Goal: Information Seeking & Learning: Learn about a topic

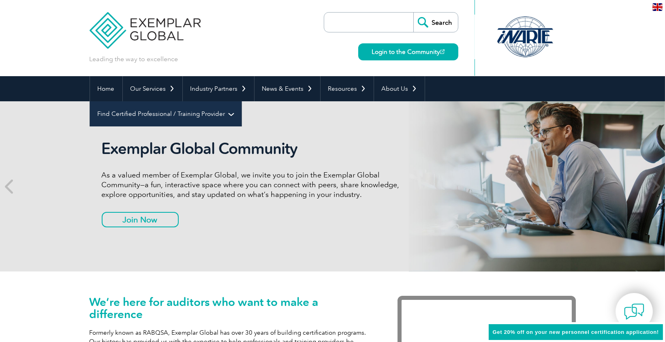
click at [242, 101] on link "Find Certified Professional / Training Provider" at bounding box center [166, 113] width 152 height 25
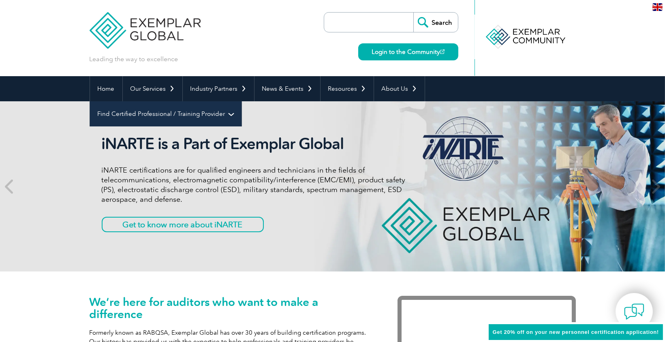
click at [242, 101] on link "Find Certified Professional / Training Provider" at bounding box center [166, 113] width 152 height 25
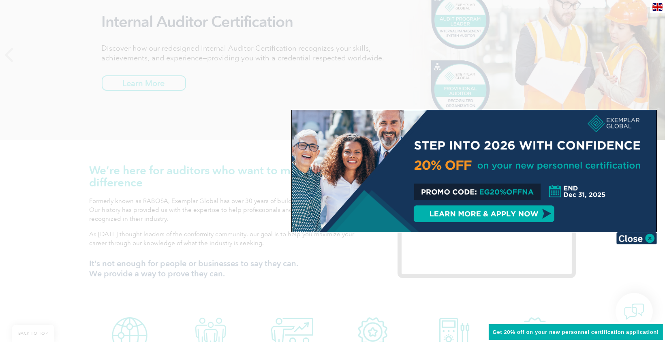
scroll to position [133, 0]
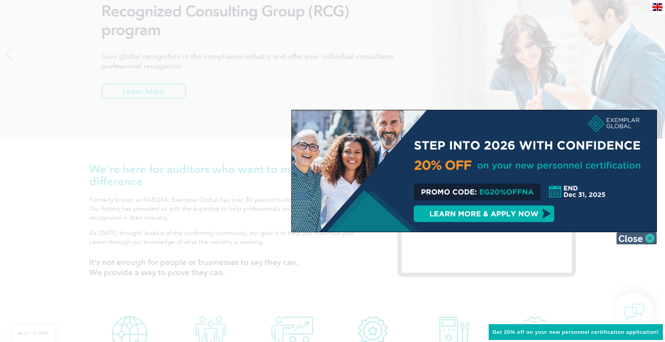
click at [632, 237] on img at bounding box center [637, 238] width 41 height 12
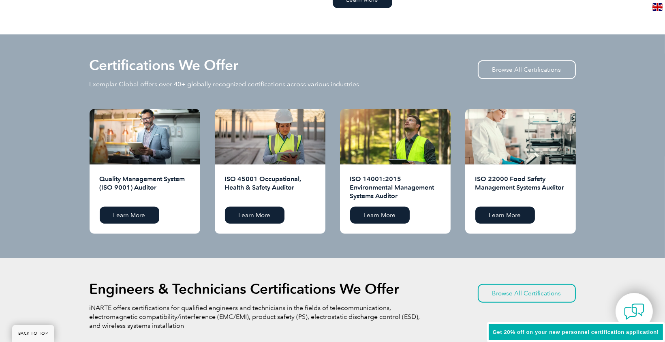
scroll to position [771, 0]
click at [522, 76] on link "Browse All Certifications" at bounding box center [527, 69] width 98 height 19
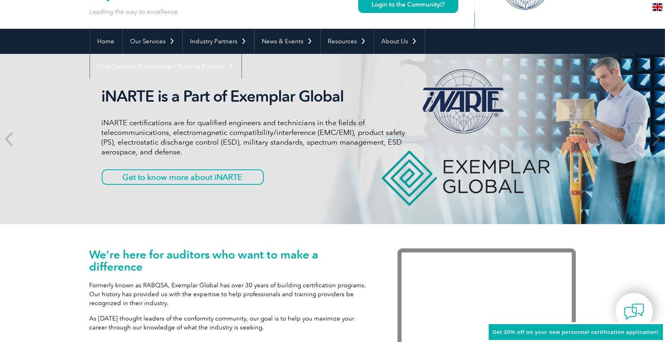
scroll to position [0, 0]
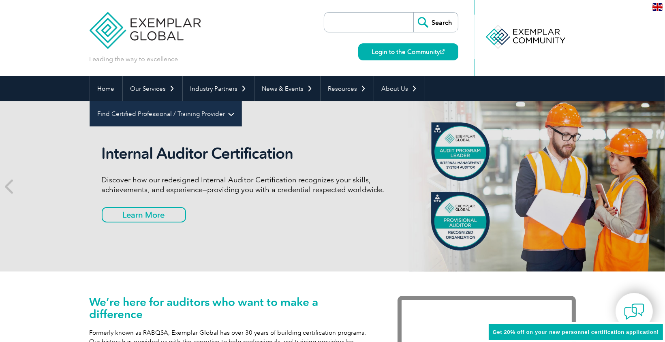
click at [242, 101] on link "Find Certified Professional / Training Provider" at bounding box center [166, 113] width 152 height 25
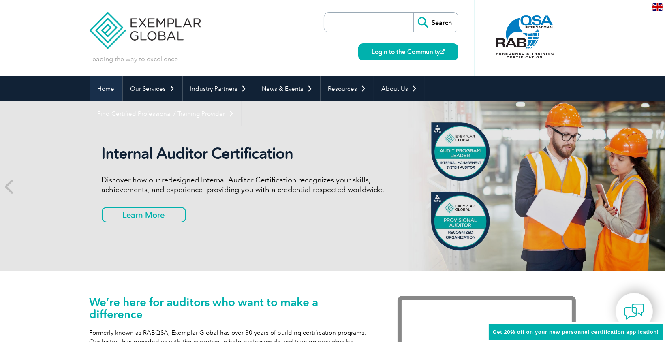
click at [107, 90] on link "Home" at bounding box center [106, 88] width 32 height 25
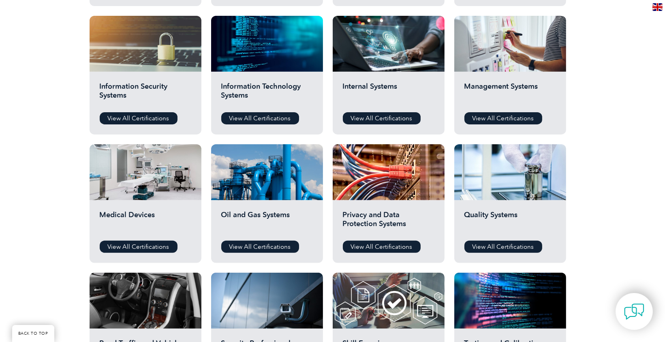
scroll to position [428, 0]
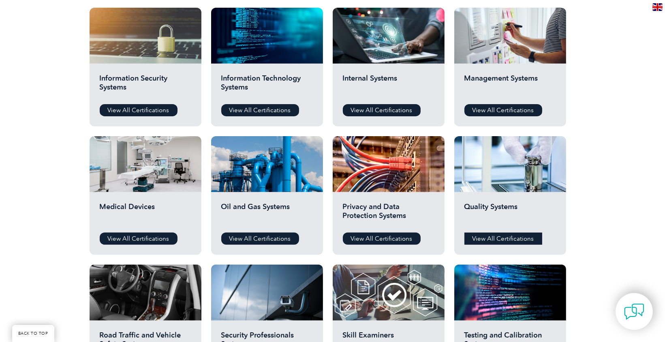
click at [504, 237] on link "View All Certifications" at bounding box center [504, 239] width 78 height 12
click at [505, 107] on link "View All Certifications" at bounding box center [504, 110] width 78 height 12
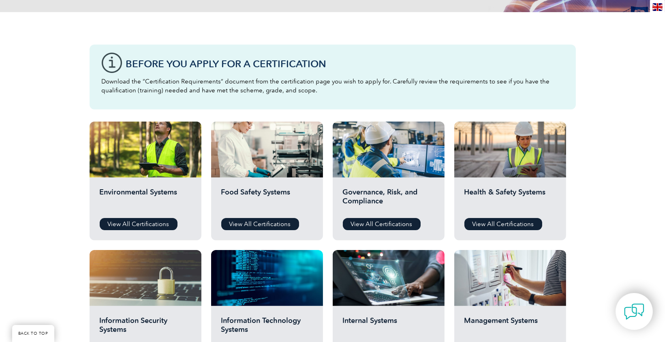
scroll to position [185, 0]
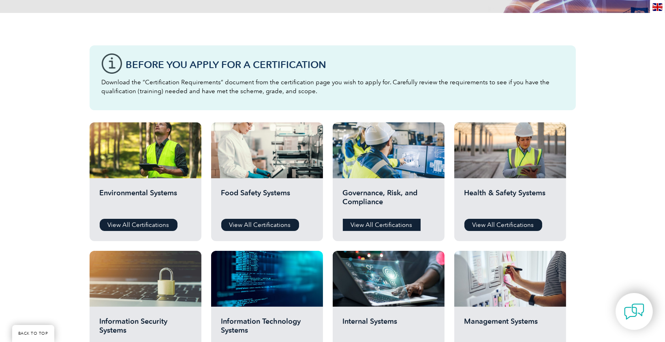
click at [382, 224] on link "View All Certifications" at bounding box center [382, 225] width 78 height 12
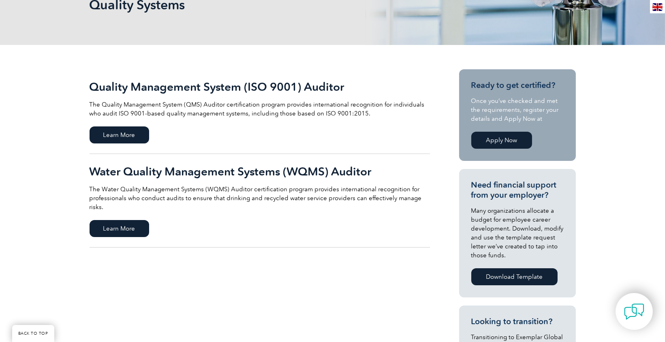
scroll to position [130, 0]
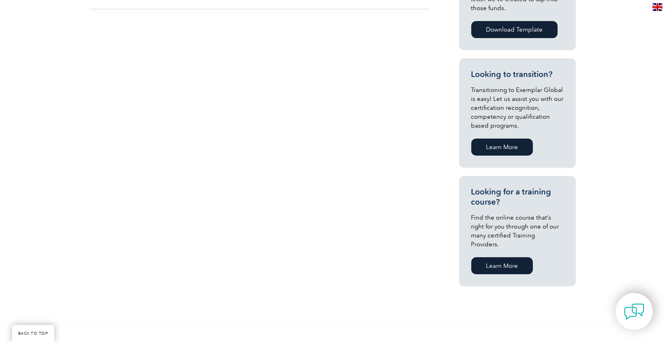
scroll to position [386, 0]
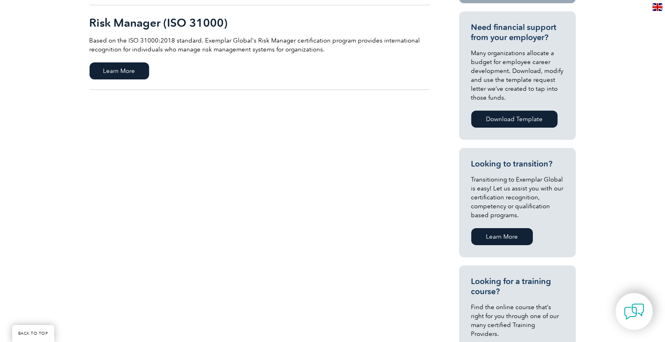
scroll to position [296, 0]
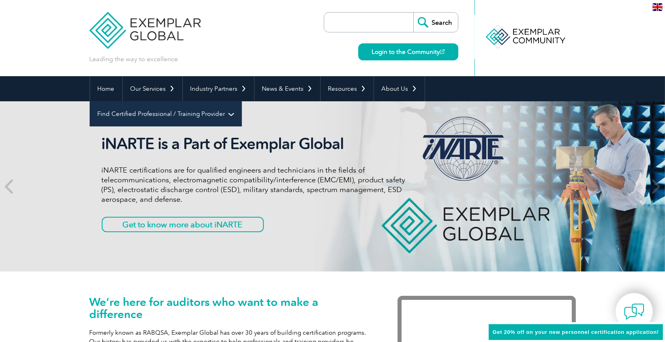
click at [242, 101] on link "Find Certified Professional / Training Provider" at bounding box center [166, 113] width 152 height 25
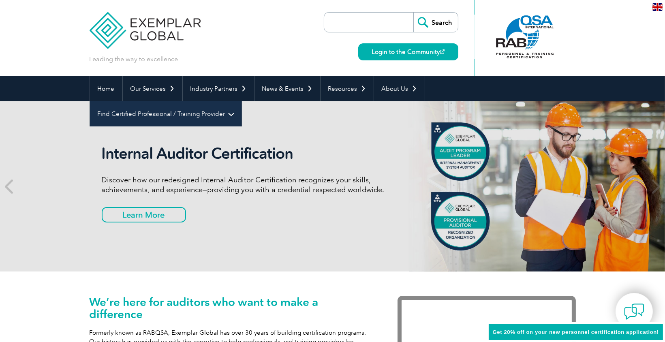
click at [242, 101] on link "Find Certified Professional / Training Provider" at bounding box center [166, 113] width 152 height 25
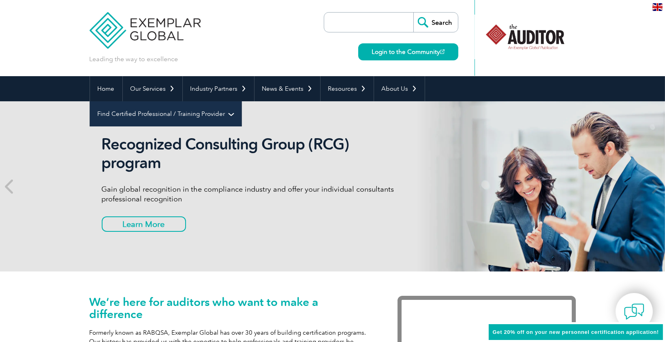
click at [242, 101] on link "Find Certified Professional / Training Provider" at bounding box center [166, 113] width 152 height 25
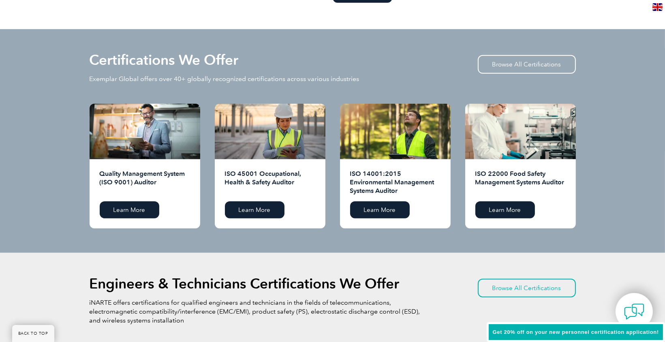
scroll to position [777, 0]
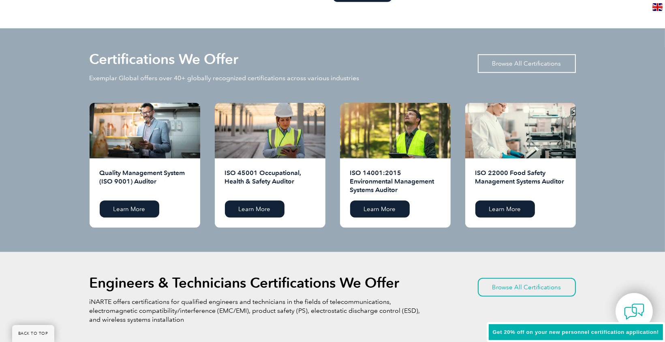
click at [518, 68] on link "Browse All Certifications" at bounding box center [527, 63] width 98 height 19
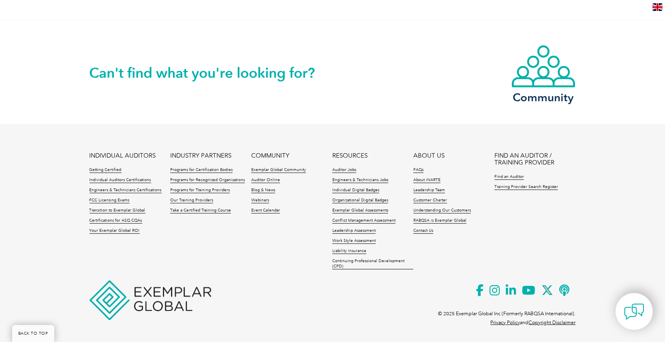
scroll to position [828, 0]
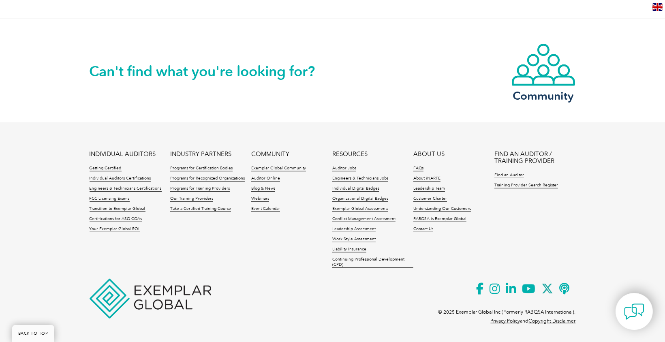
click at [400, 176] on li "Auditor Jobs" at bounding box center [373, 171] width 81 height 10
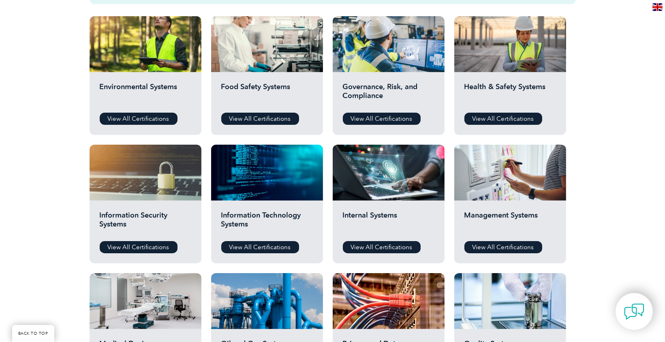
scroll to position [289, 0]
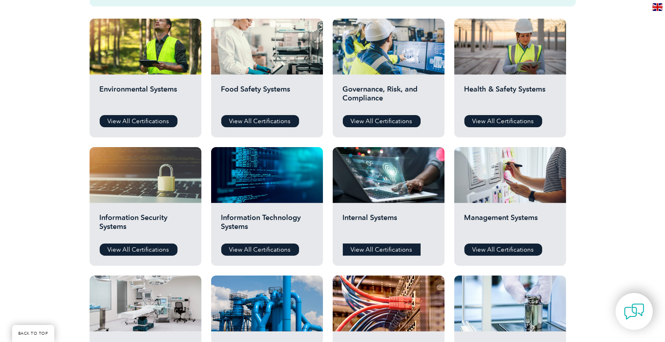
click at [385, 251] on link "View All Certifications" at bounding box center [382, 250] width 78 height 12
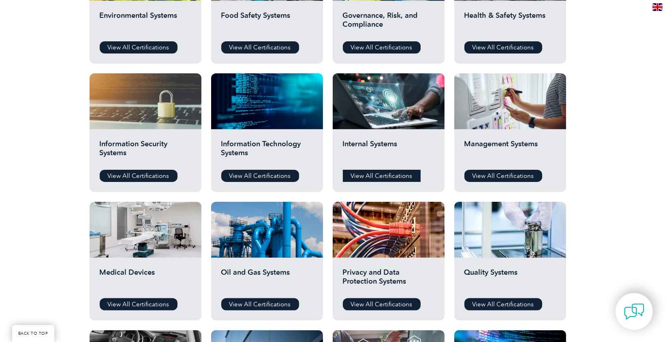
scroll to position [363, 0]
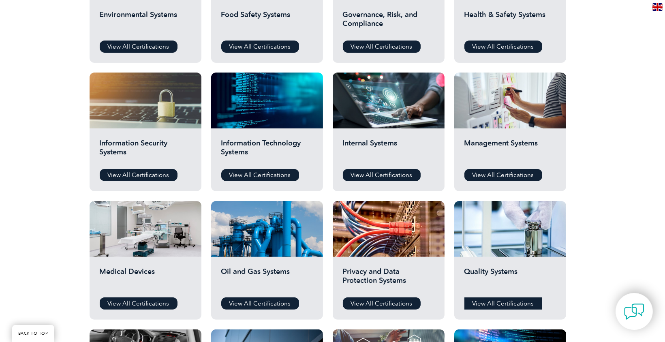
click at [502, 304] on link "View All Certifications" at bounding box center [504, 304] width 78 height 12
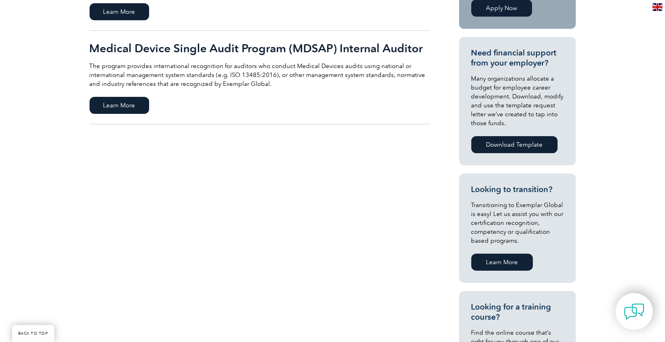
scroll to position [273, 0]
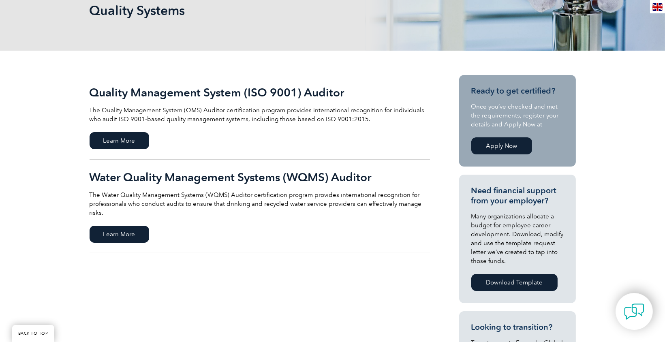
scroll to position [133, 0]
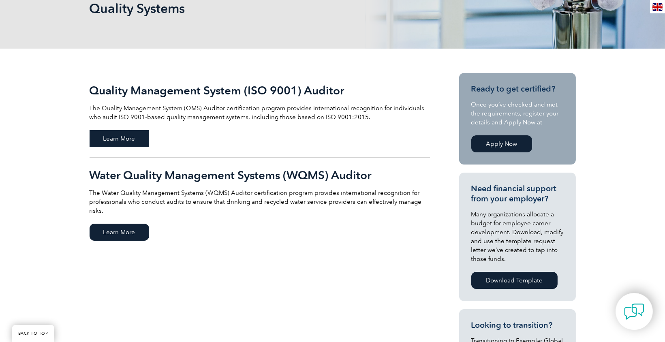
click at [121, 140] on span "Learn More" at bounding box center [120, 138] width 60 height 17
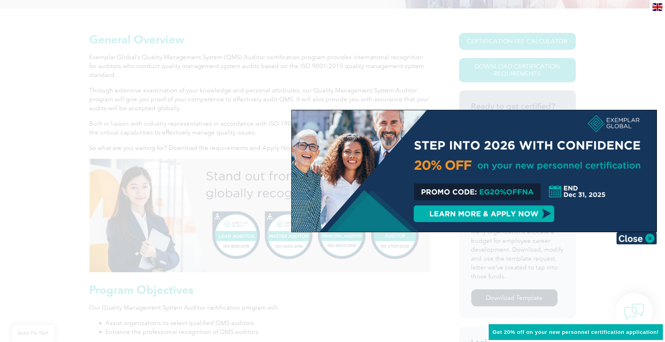
scroll to position [175, 0]
click at [635, 237] on img at bounding box center [637, 238] width 41 height 12
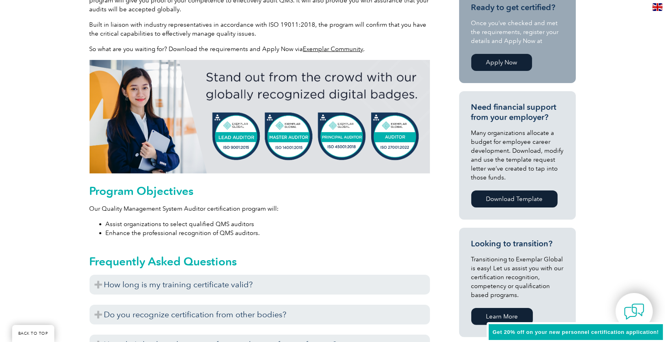
scroll to position [0, 0]
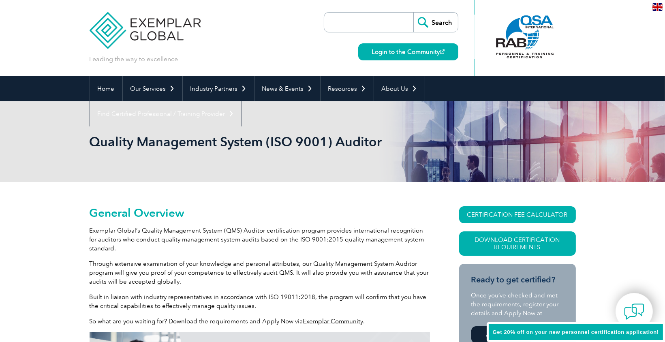
click at [380, 22] on input "search" at bounding box center [370, 22] width 85 height 19
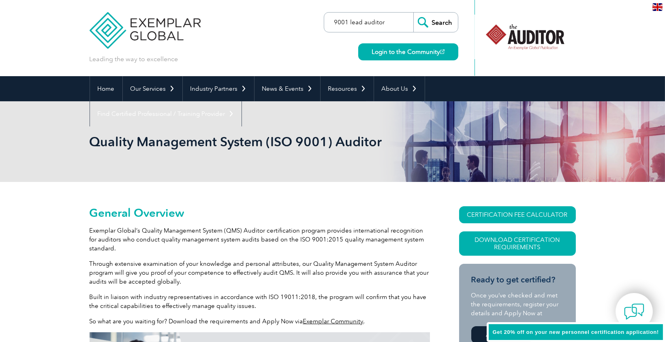
type input "9001 lead auditor"
click at [414, 13] on input "Search" at bounding box center [436, 22] width 45 height 19
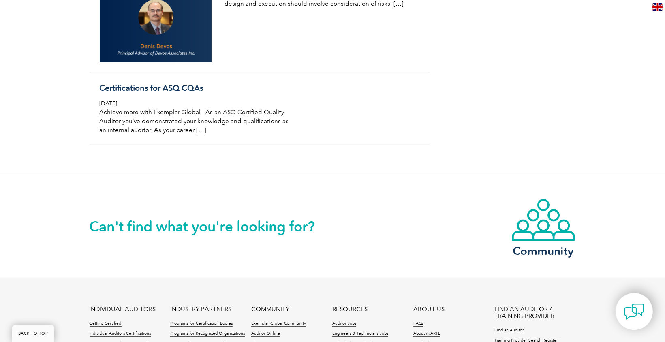
scroll to position [1318, 0]
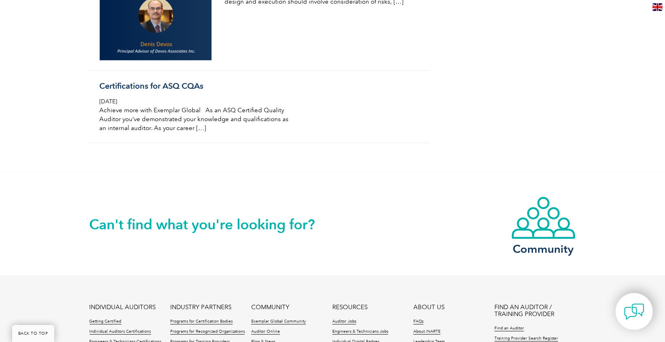
click at [424, 197] on div "Can't find what you're looking for? Community" at bounding box center [333, 224] width 487 height 104
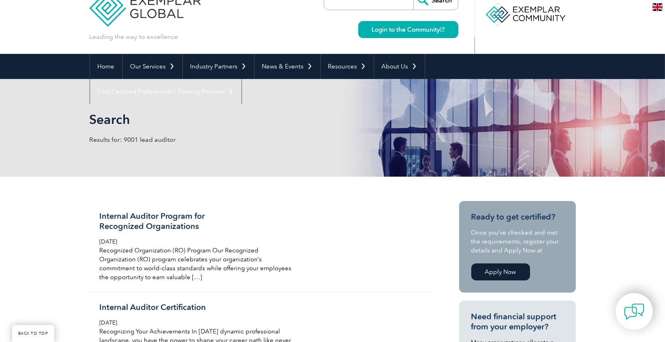
scroll to position [0, 0]
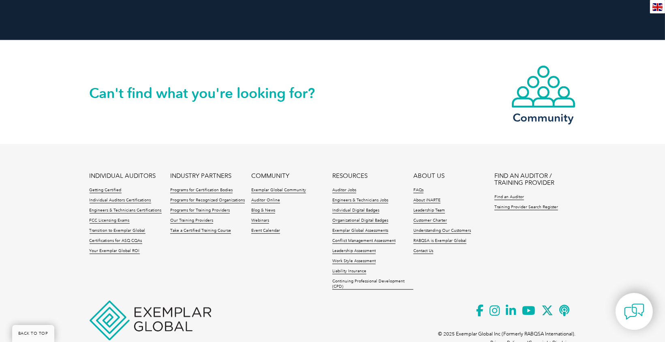
scroll to position [1103, 0]
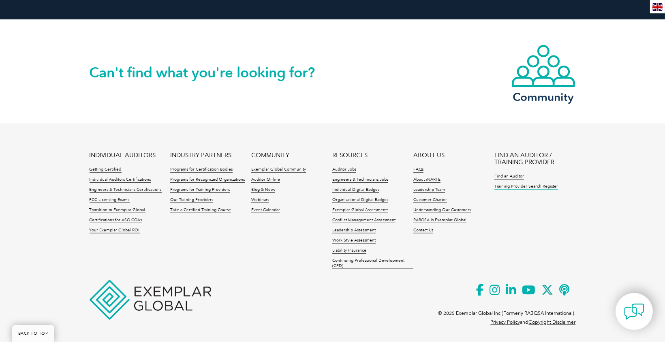
click at [534, 187] on link "Training Provider Search Register" at bounding box center [527, 187] width 64 height 6
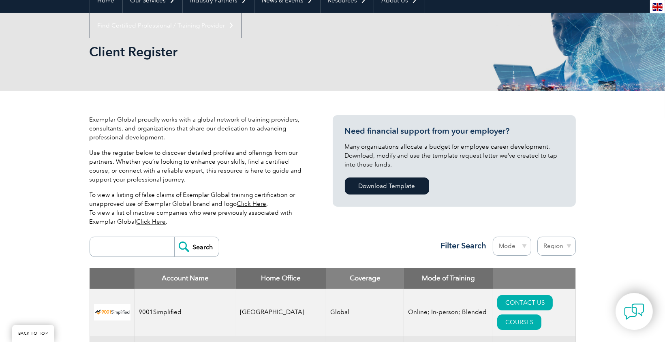
scroll to position [88, 0]
